Goal: Information Seeking & Learning: Learn about a topic

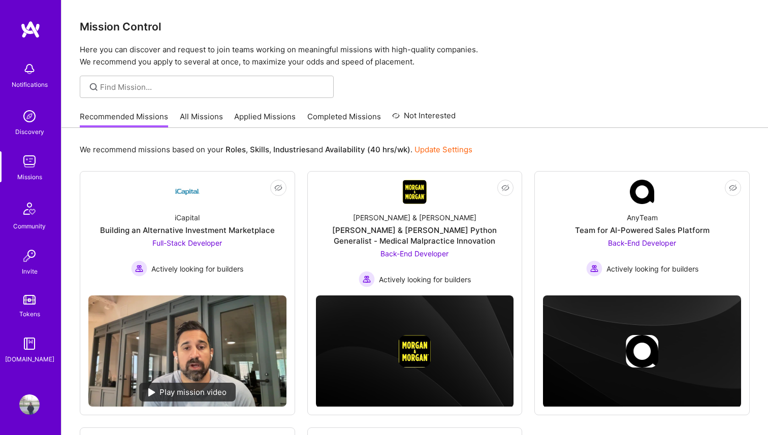
click at [194, 121] on link "All Missions" at bounding box center [201, 119] width 43 height 17
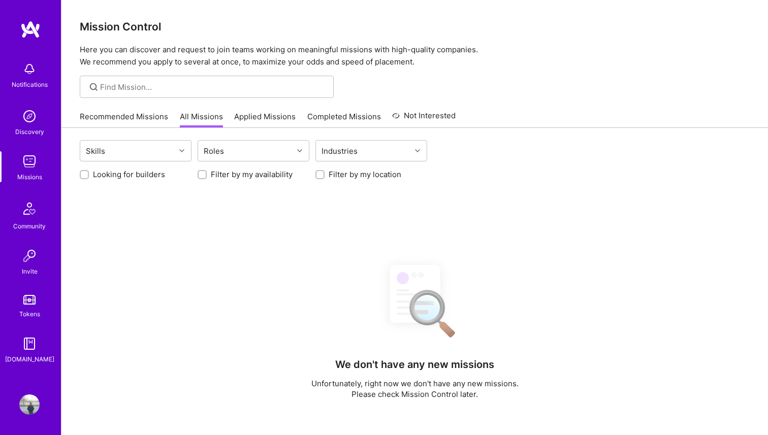
click at [259, 119] on link "Applied Missions" at bounding box center [264, 119] width 61 height 17
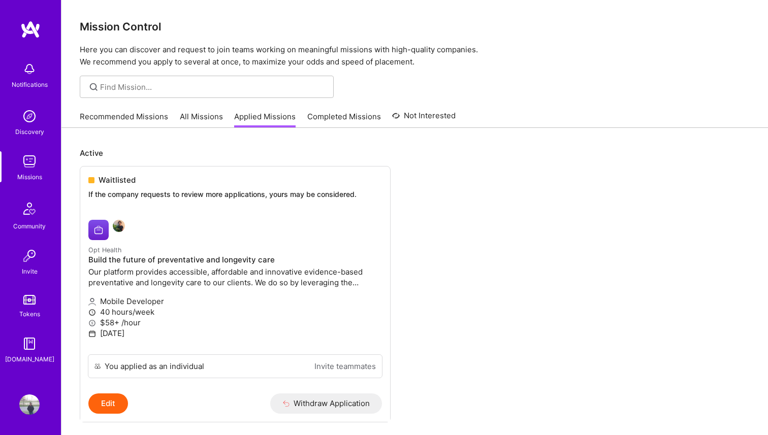
click at [331, 120] on link "Completed Missions" at bounding box center [344, 119] width 74 height 17
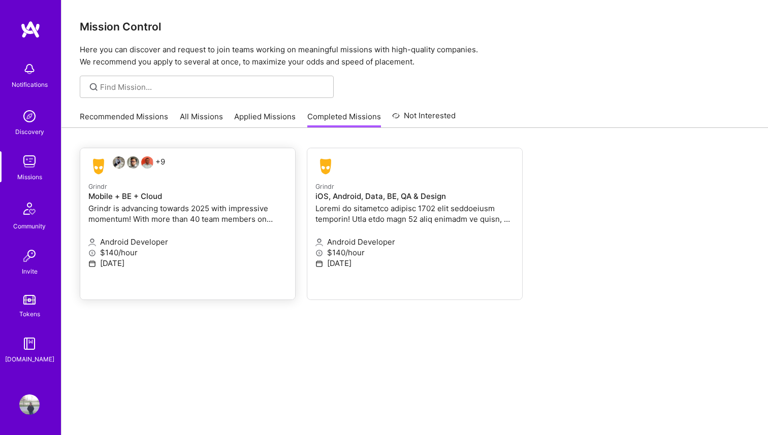
click at [159, 162] on div "+9" at bounding box center [126, 166] width 77 height 20
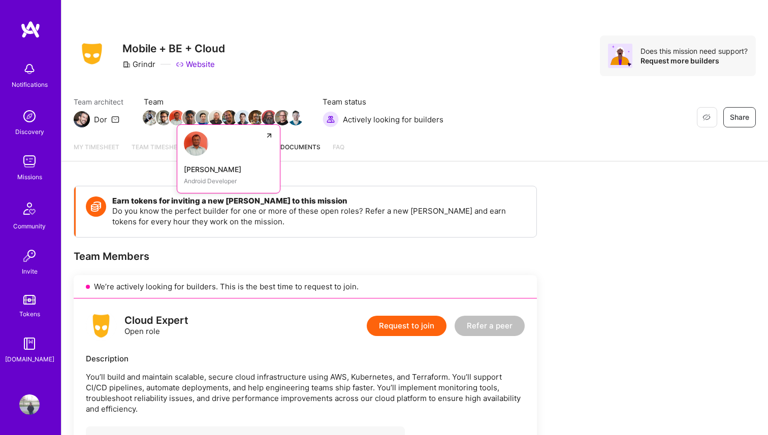
click at [176, 119] on img at bounding box center [176, 117] width 15 height 15
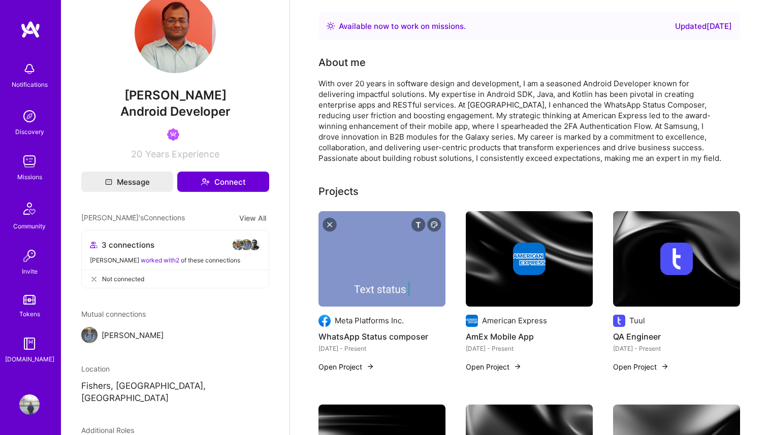
click at [45, 31] on link at bounding box center [30, 29] width 61 height 18
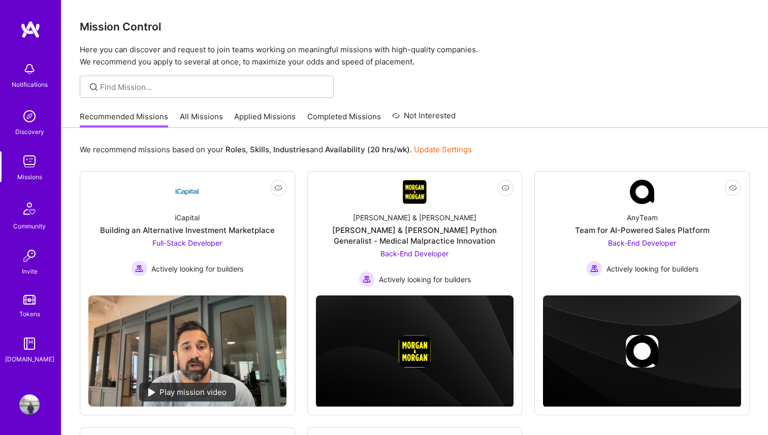
click at [30, 309] on div "Tokens" at bounding box center [29, 314] width 21 height 11
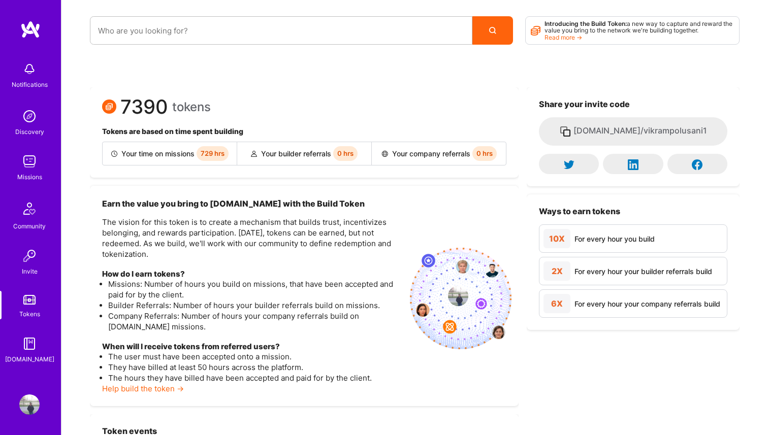
click at [27, 361] on div "[DOMAIN_NAME]" at bounding box center [29, 359] width 49 height 11
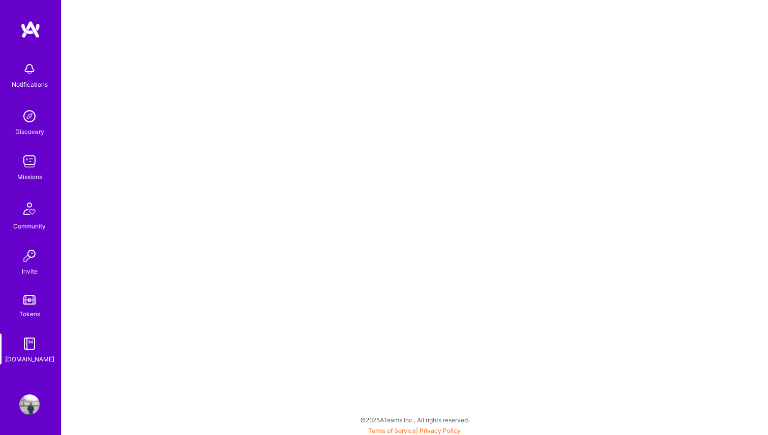
click at [28, 218] on img at bounding box center [29, 209] width 24 height 24
click at [26, 170] on img at bounding box center [29, 161] width 20 height 20
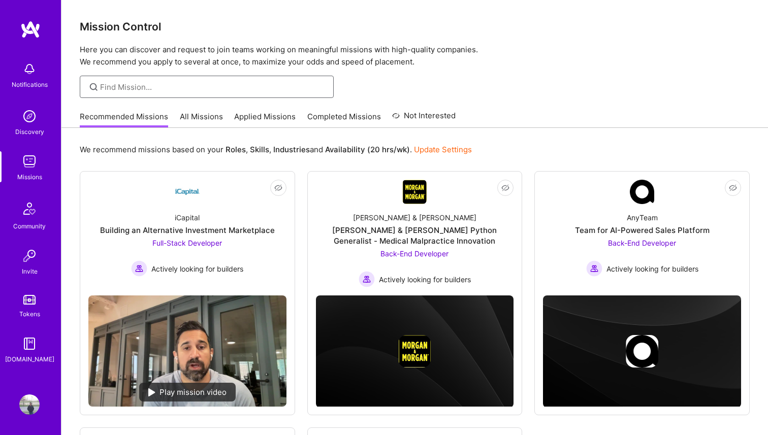
click at [139, 83] on input at bounding box center [213, 87] width 226 height 11
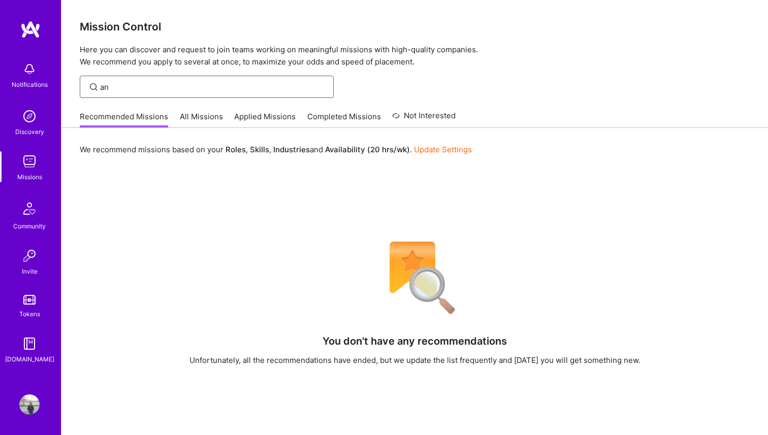
type input "a"
click at [33, 23] on img at bounding box center [30, 29] width 20 height 18
click at [28, 28] on img at bounding box center [30, 29] width 20 height 18
click at [35, 37] on img at bounding box center [30, 29] width 20 height 18
click at [125, 87] on input "androi" at bounding box center [213, 87] width 226 height 11
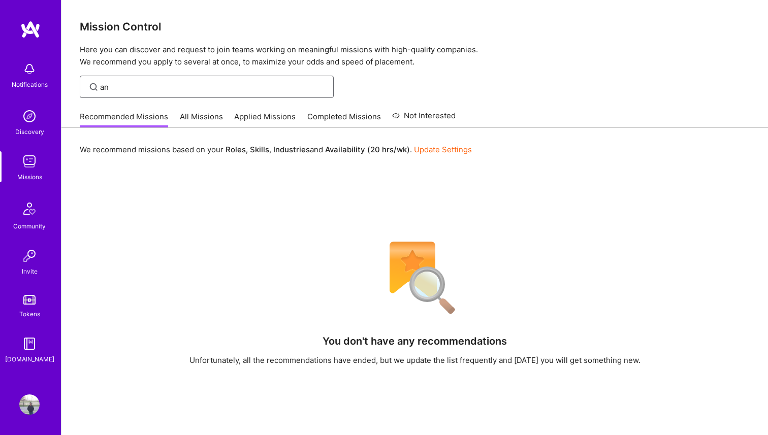
type input "a"
click at [203, 127] on link "All Missions" at bounding box center [201, 119] width 43 height 17
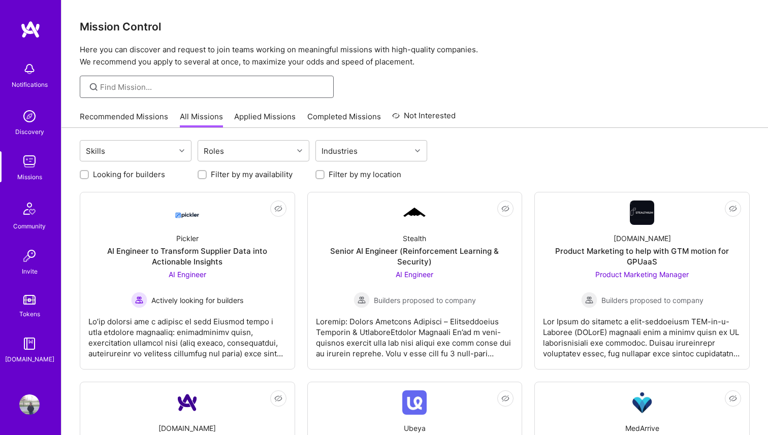
click at [194, 90] on input at bounding box center [213, 87] width 226 height 11
type input "android"
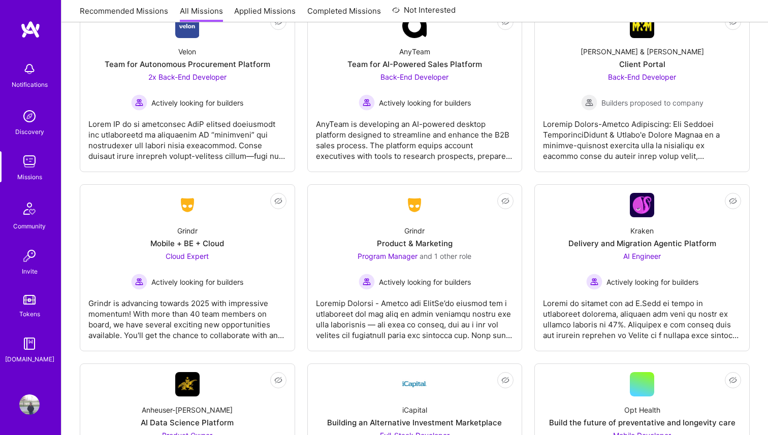
scroll to position [2413, 0]
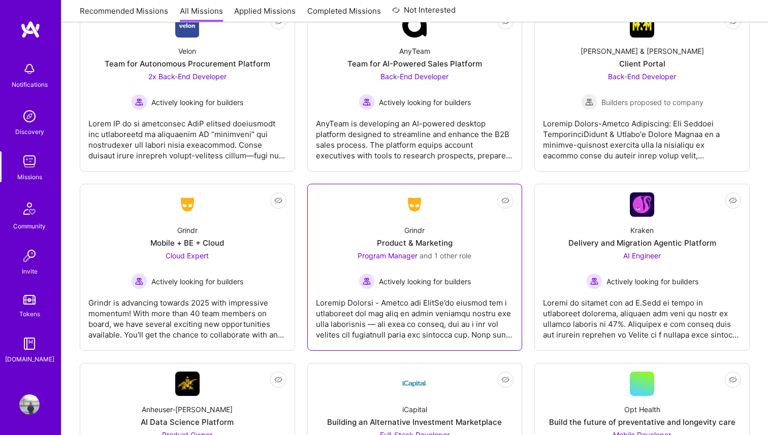
click at [446, 284] on span "Actively looking for builders" at bounding box center [425, 281] width 92 height 11
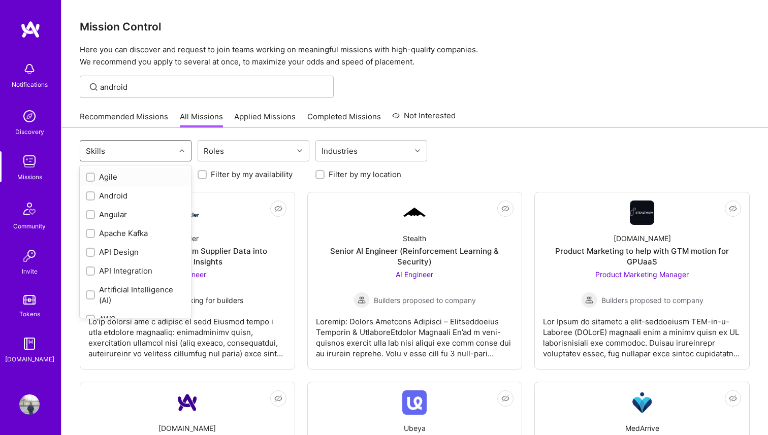
click at [160, 145] on div "Skills" at bounding box center [127, 151] width 95 height 20
click at [96, 195] on div "Android" at bounding box center [136, 195] width 100 height 11
checkbox input "true"
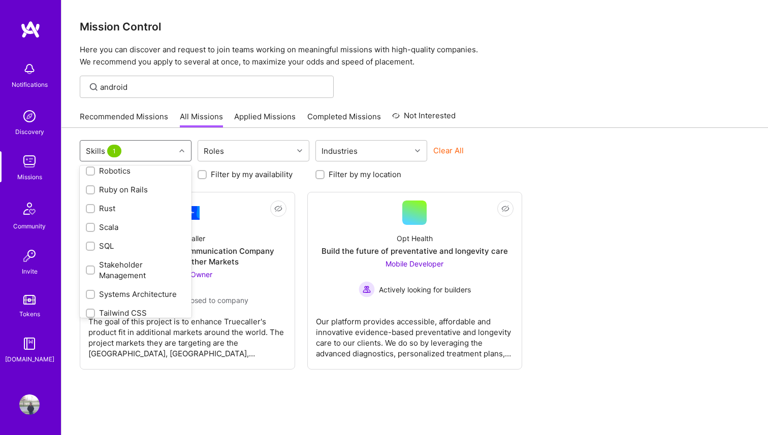
scroll to position [957, 0]
click at [95, 224] on div "REST API" at bounding box center [136, 226] width 100 height 11
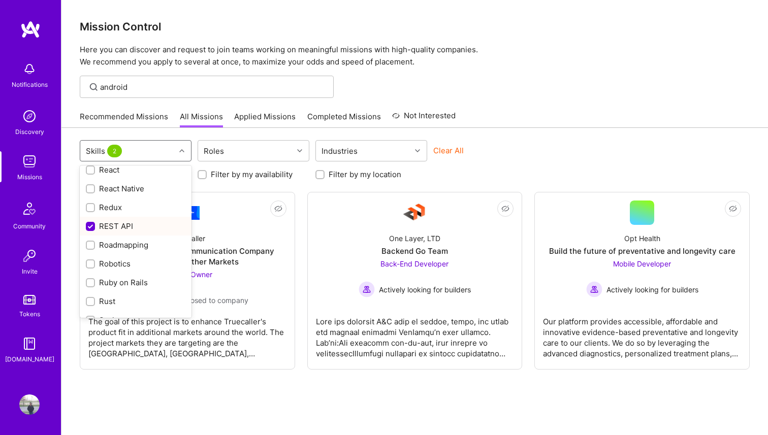
click at [92, 224] on input "checkbox" at bounding box center [91, 226] width 9 height 9
checkbox input "false"
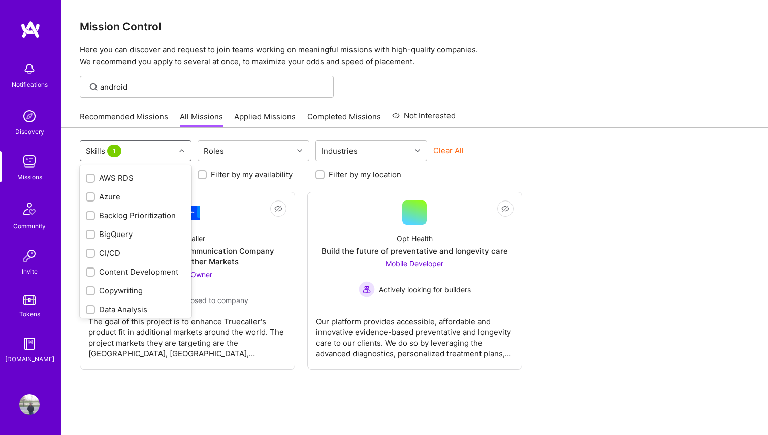
scroll to position [0, 0]
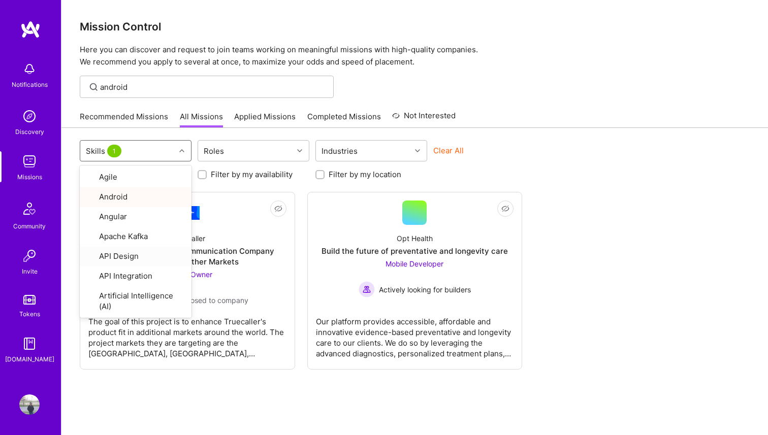
click at [532, 177] on div "Looking for builders Filter by my availability Filter by my location" at bounding box center [415, 172] width 670 height 16
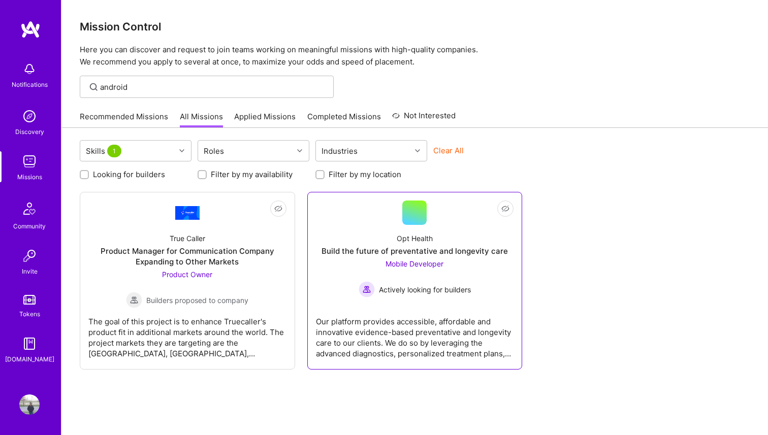
click at [455, 235] on div "Opt Health Build the future of preventative and longevity care Mobile Developer…" at bounding box center [415, 261] width 198 height 73
click at [170, 148] on div "Skills 1" at bounding box center [127, 151] width 95 height 20
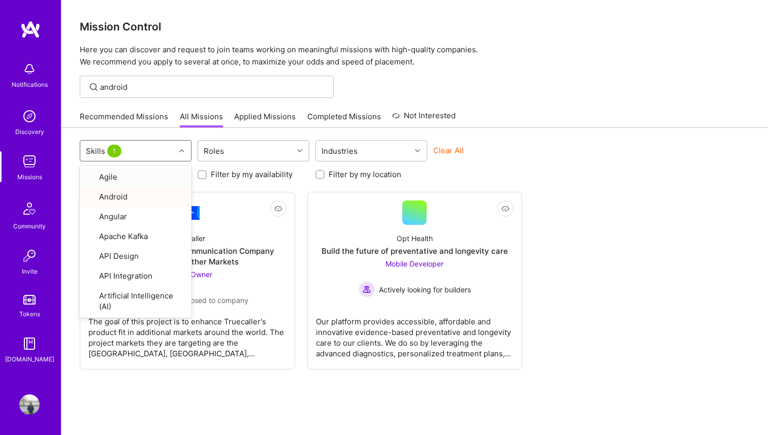
click at [268, 157] on div "Roles" at bounding box center [245, 151] width 95 height 20
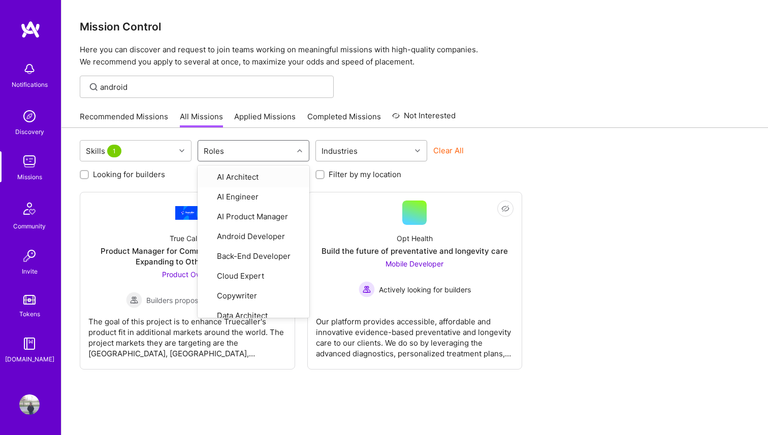
click at [369, 147] on div "Industries" at bounding box center [363, 151] width 95 height 20
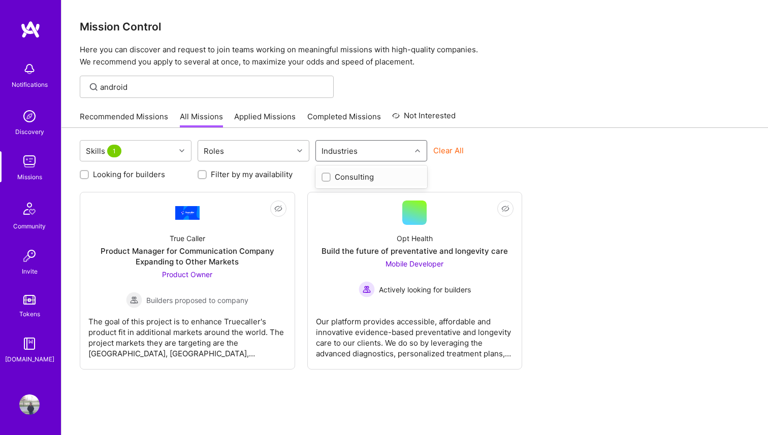
click at [254, 154] on div "Roles" at bounding box center [245, 151] width 95 height 20
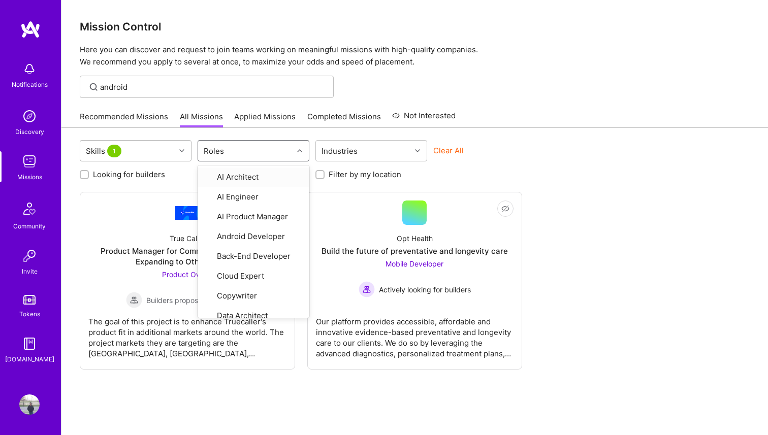
click at [168, 150] on div "Skills 1" at bounding box center [127, 151] width 95 height 20
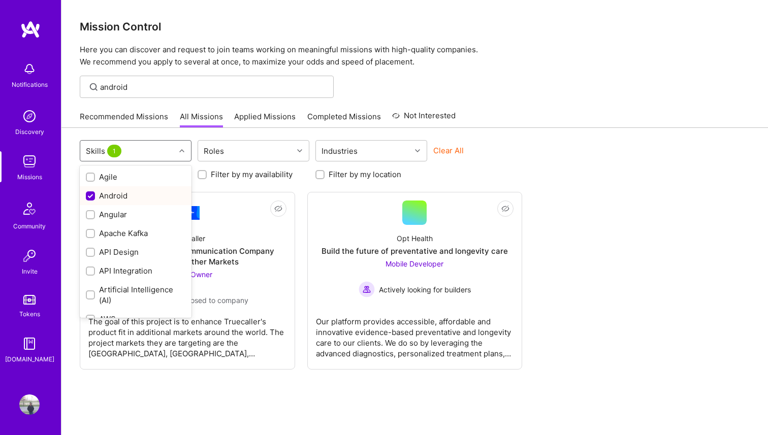
click at [90, 194] on input "checkbox" at bounding box center [91, 196] width 9 height 9
checkbox input "false"
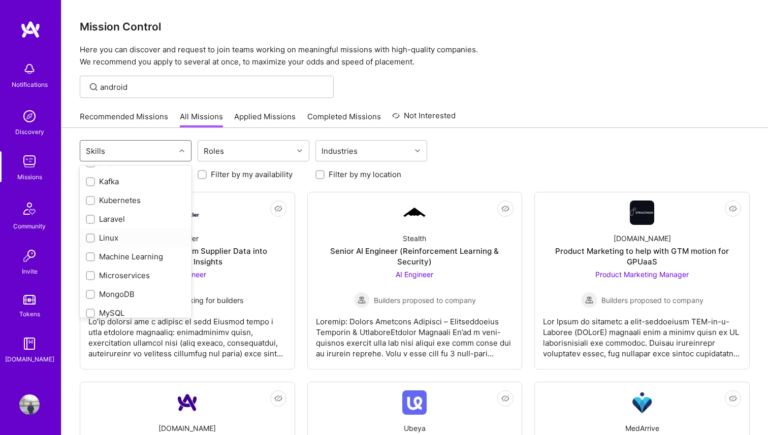
scroll to position [584, 0]
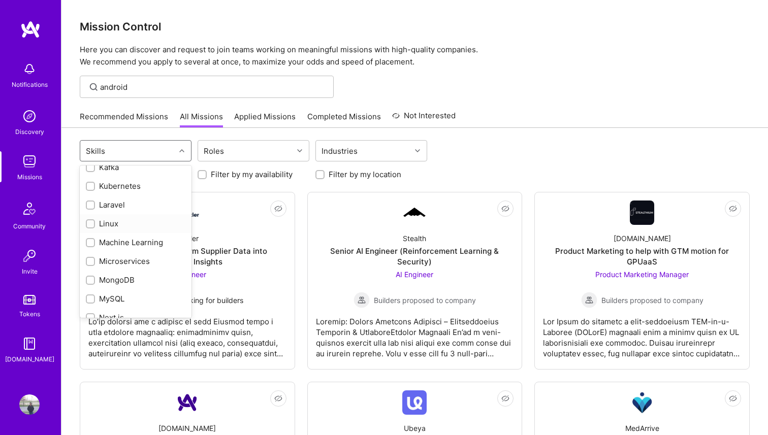
click at [92, 221] on input "checkbox" at bounding box center [91, 224] width 7 height 7
checkbox input "true"
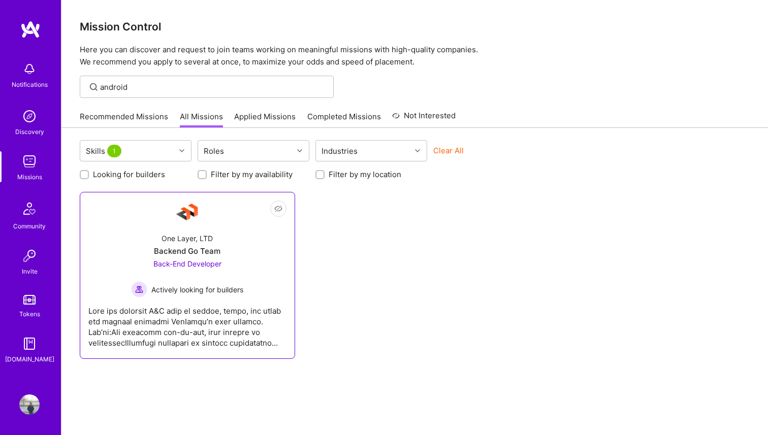
click at [246, 237] on div "One Layer, LTD Backend Go Team Back-End Developer Actively looking for builders" at bounding box center [187, 261] width 198 height 73
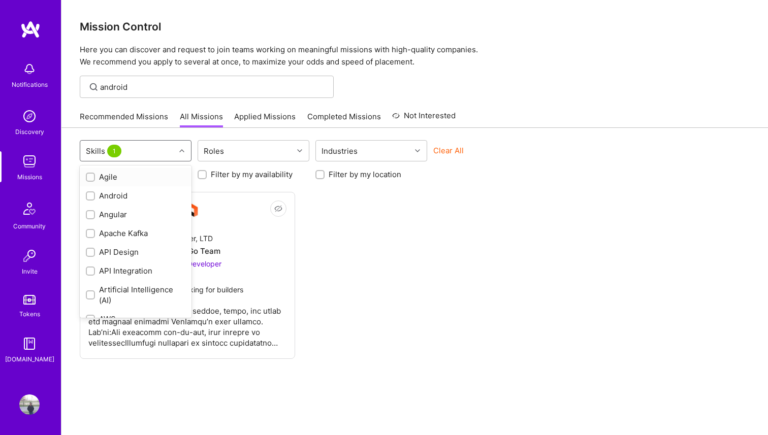
click at [118, 153] on span "1" at bounding box center [114, 151] width 14 height 13
click at [90, 236] on input "checkbox" at bounding box center [91, 233] width 9 height 9
checkbox input "false"
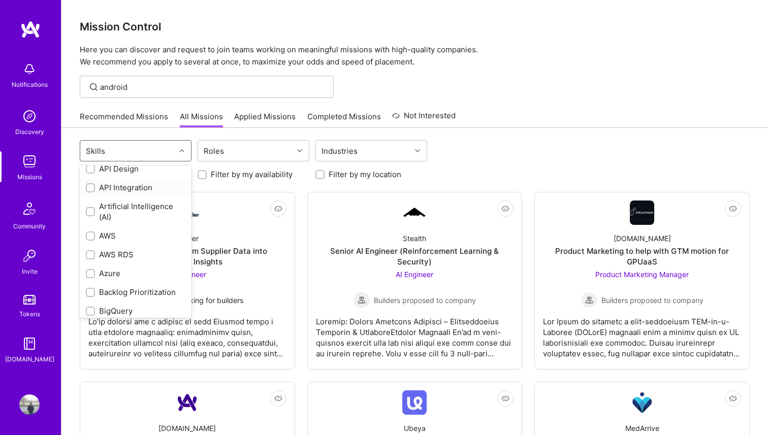
scroll to position [85, 0]
click at [94, 270] on div at bounding box center [90, 271] width 9 height 9
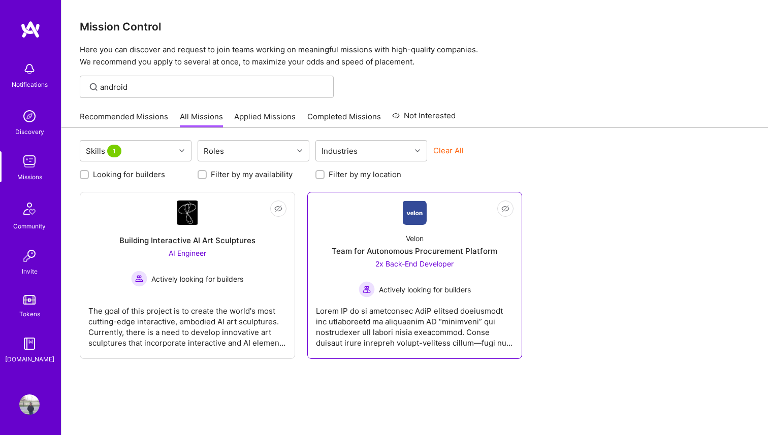
click at [456, 233] on div "Velon Team for Autonomous Procurement Platform 2x Back-End Developer Actively l…" at bounding box center [415, 261] width 198 height 73
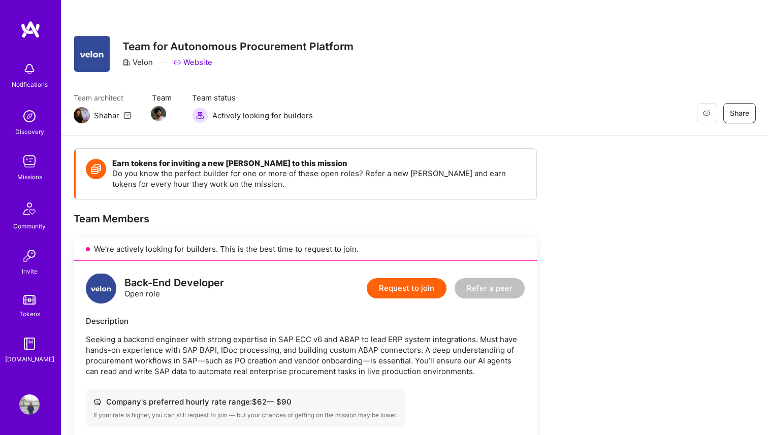
click at [87, 118] on img at bounding box center [82, 115] width 16 height 16
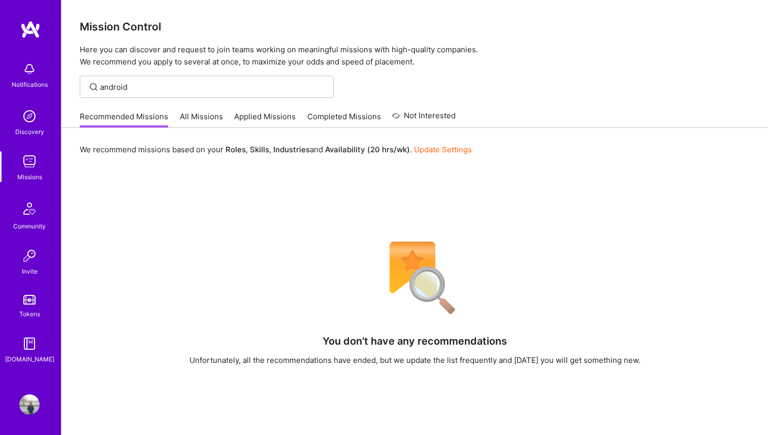
click at [21, 84] on div "Notifications" at bounding box center [30, 84] width 36 height 11
click at [33, 130] on div "Discovery" at bounding box center [29, 131] width 29 height 11
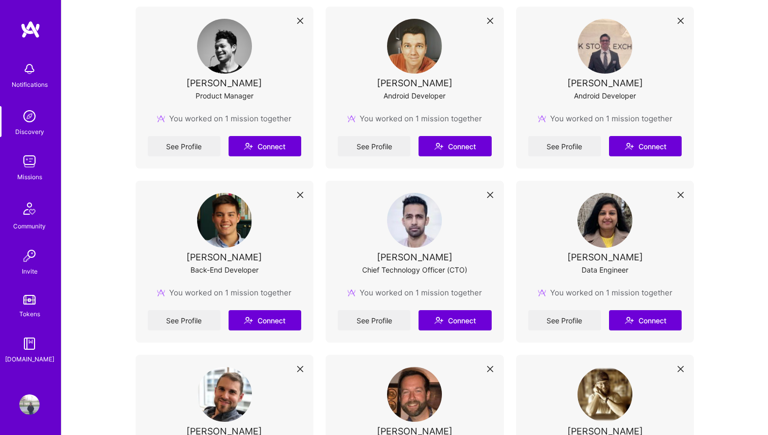
scroll to position [2796, 0]
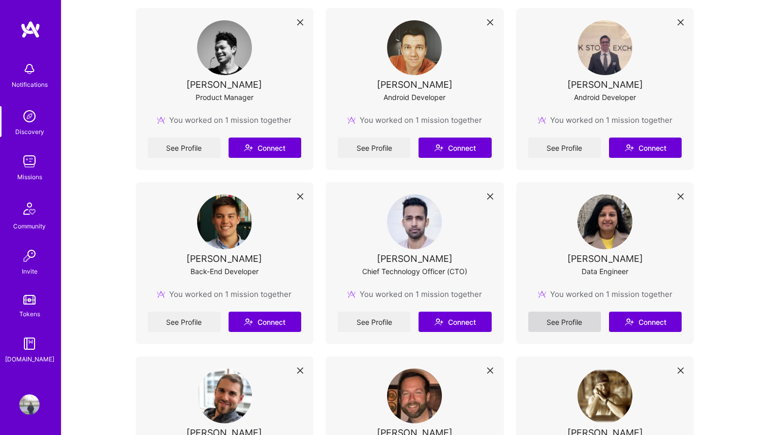
click at [567, 320] on link "See Profile" at bounding box center [564, 322] width 73 height 20
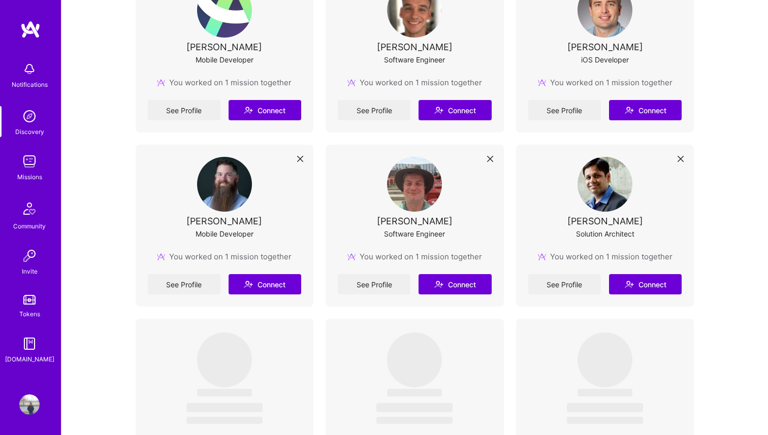
scroll to position [3358, 0]
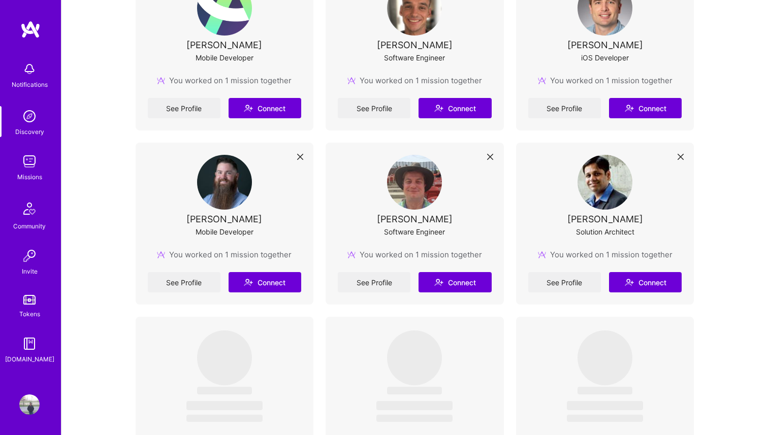
click at [550, 204] on div "[PERSON_NAME] Solution Architect" at bounding box center [605, 202] width 154 height 94
click at [558, 278] on link "See Profile" at bounding box center [564, 282] width 73 height 20
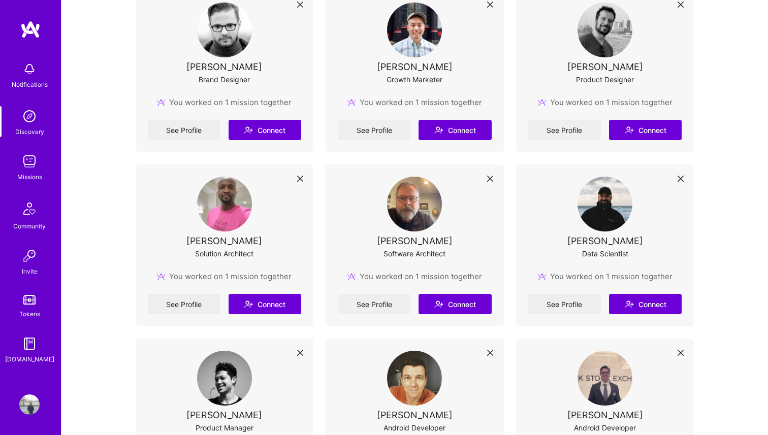
scroll to position [2397, 0]
